Goal: Ask a question

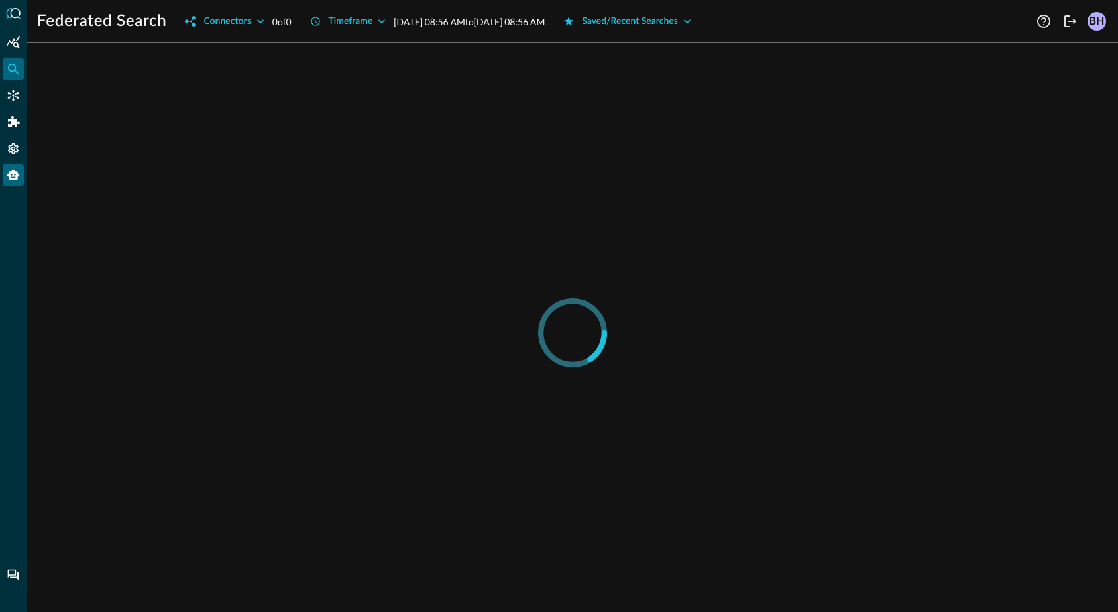
click at [11, 165] on div "Query Agent" at bounding box center [13, 174] width 21 height 21
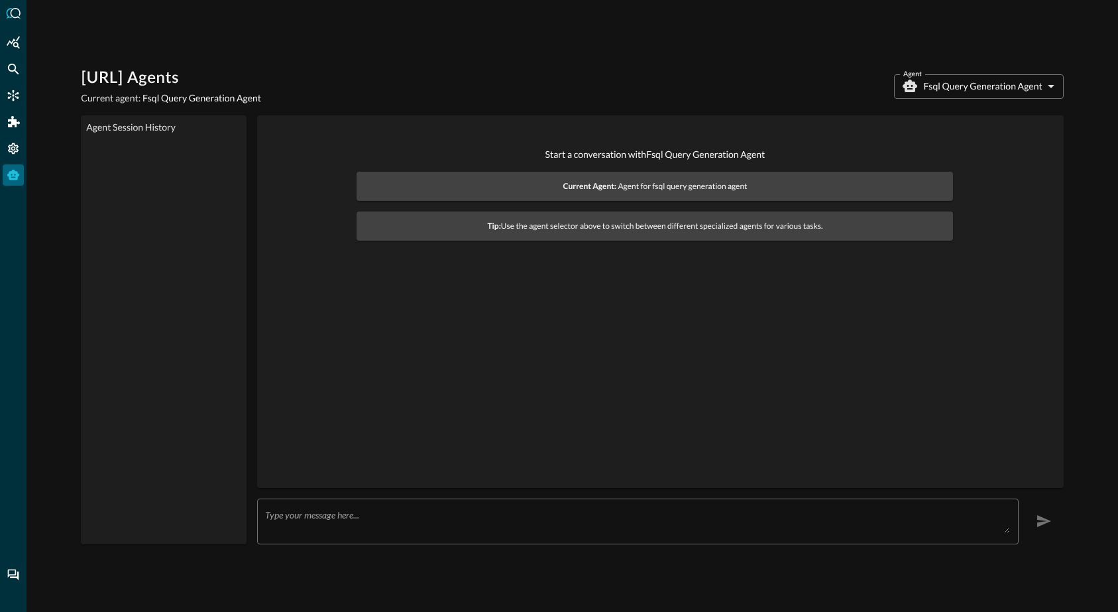
click at [426, 526] on textarea at bounding box center [637, 521] width 744 height 24
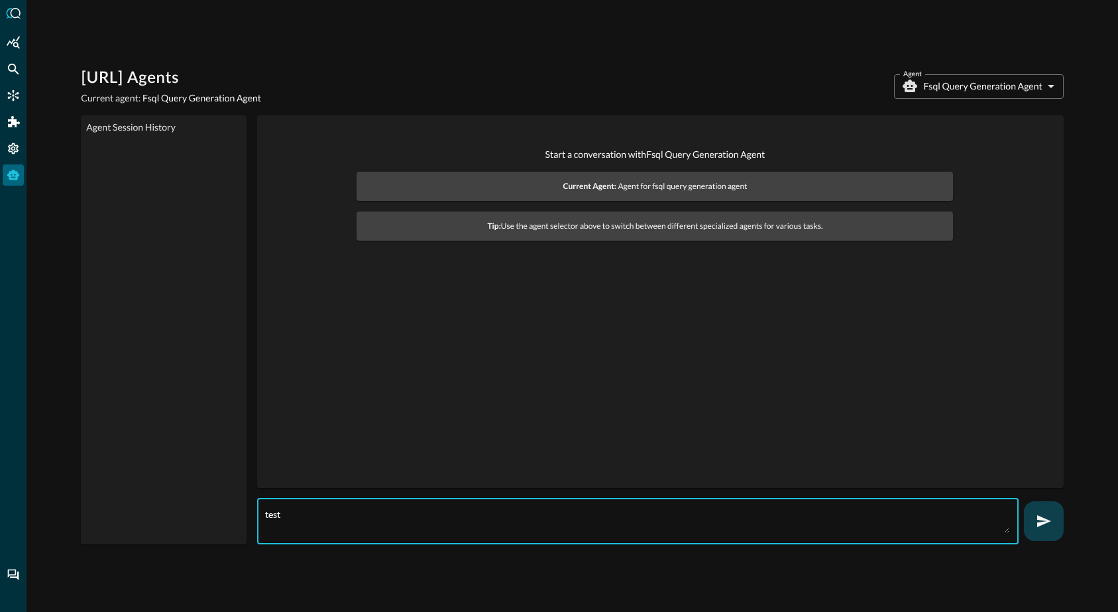
type textarea "test"
click at [1043, 528] on icon "button" at bounding box center [1044, 521] width 16 height 16
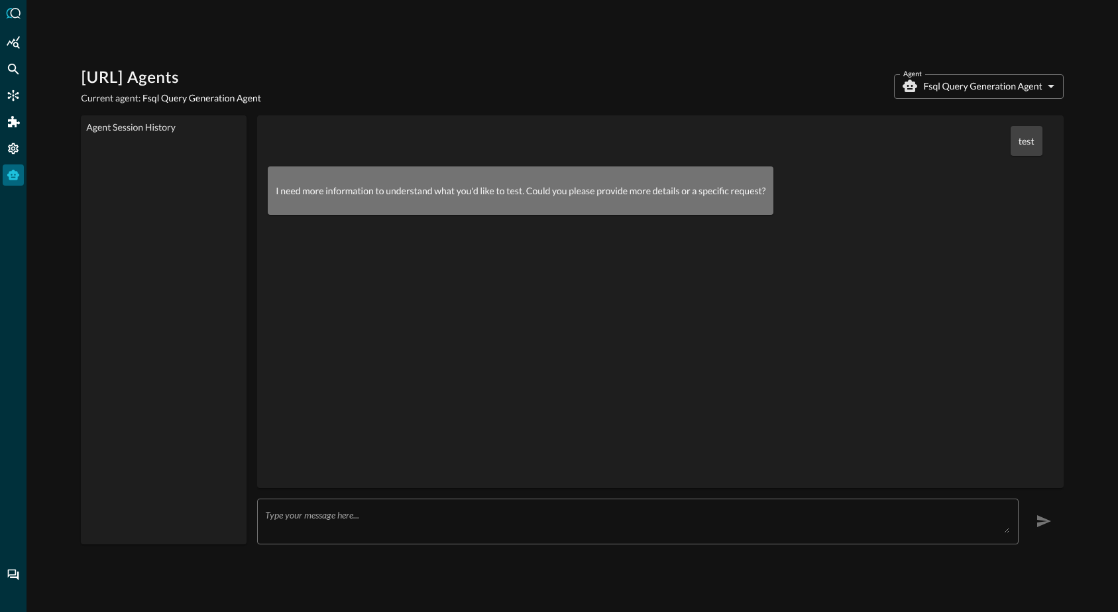
click at [177, 190] on div at bounding box center [163, 342] width 155 height 394
click at [612, 308] on div "test I need more information to understand what you'd like to test. Could you p…" at bounding box center [660, 301] width 785 height 351
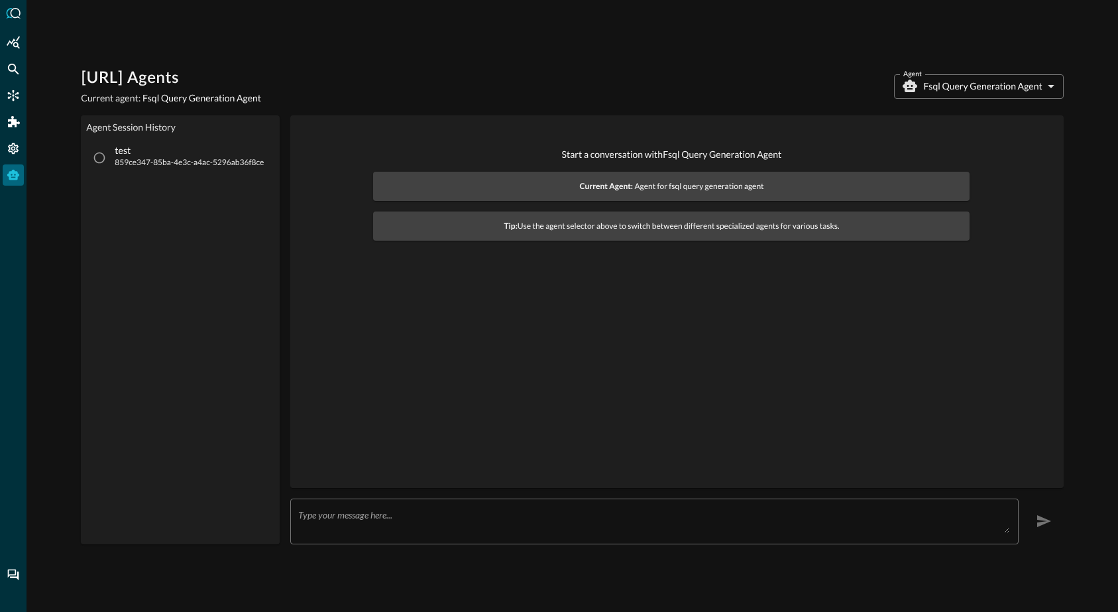
click at [610, 298] on div "Start a conversation with Fsql Query Generation Agent Current Agent: Agent for …" at bounding box center [677, 301] width 752 height 351
click at [99, 166] on input "test 859ce347-85ba-4e3c-a4ac-5296ab36f8ce" at bounding box center [99, 157] width 25 height 25
radio input "true"
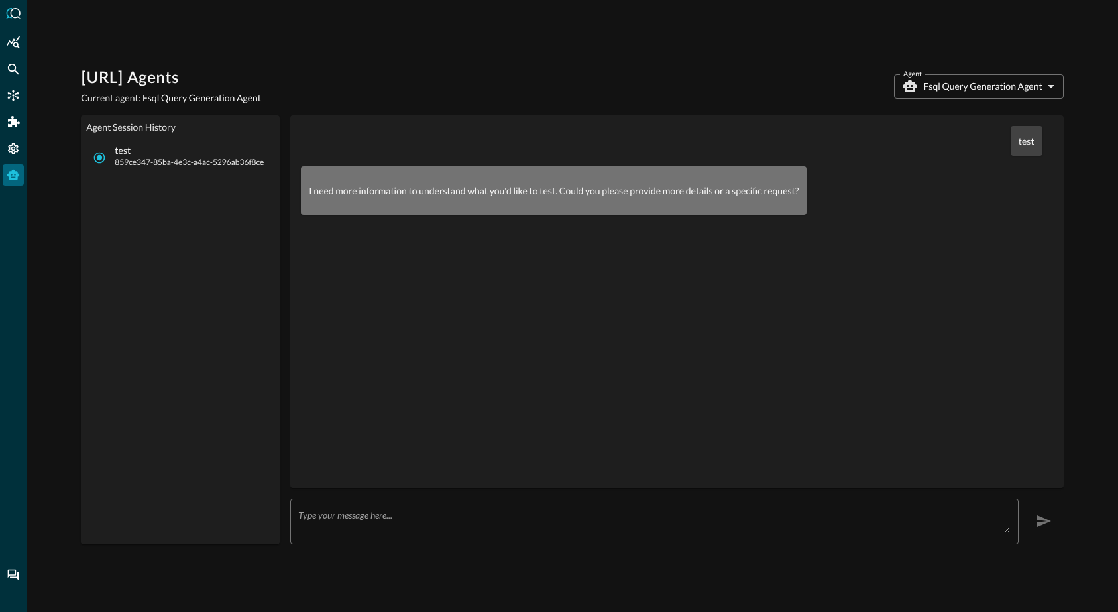
click at [673, 93] on div "[URL] Agents Current agent: Fsql Query Generation Agent Agent Fsql Query Genera…" at bounding box center [572, 86] width 982 height 37
